Goal: Information Seeking & Learning: Learn about a topic

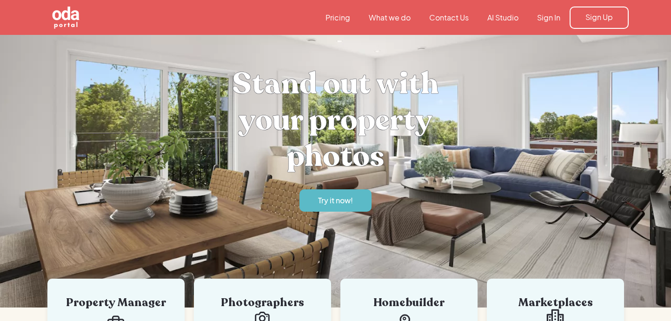
click at [558, 20] on link "Sign In" at bounding box center [548, 18] width 42 height 10
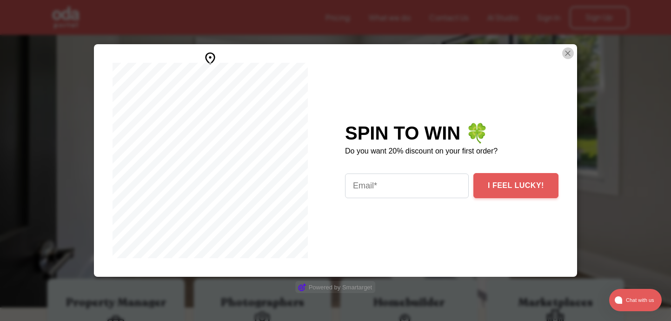
click at [563, 51] on img "Close Smartarget Popup" at bounding box center [567, 53] width 9 height 12
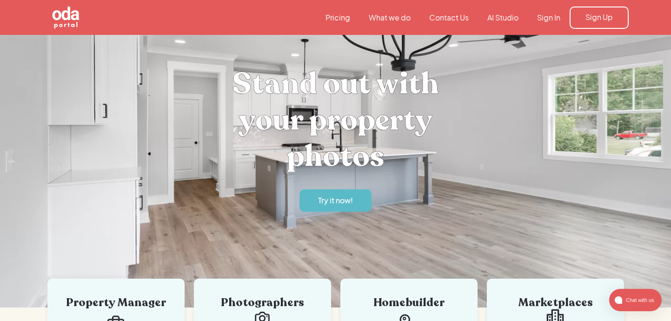
click at [342, 15] on link "Pricing" at bounding box center [337, 18] width 43 height 10
